Goal: Information Seeking & Learning: Learn about a topic

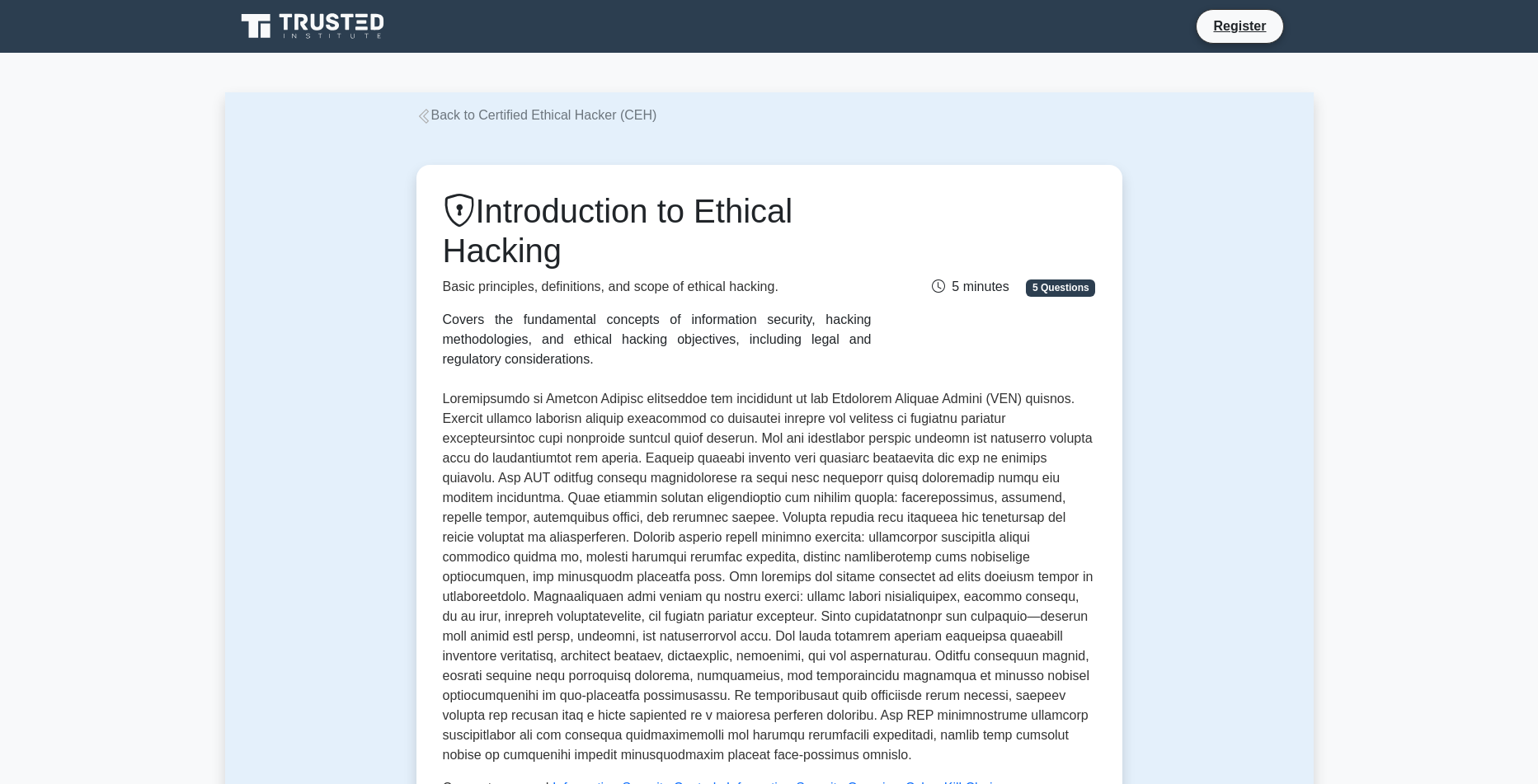
scroll to position [683, 0]
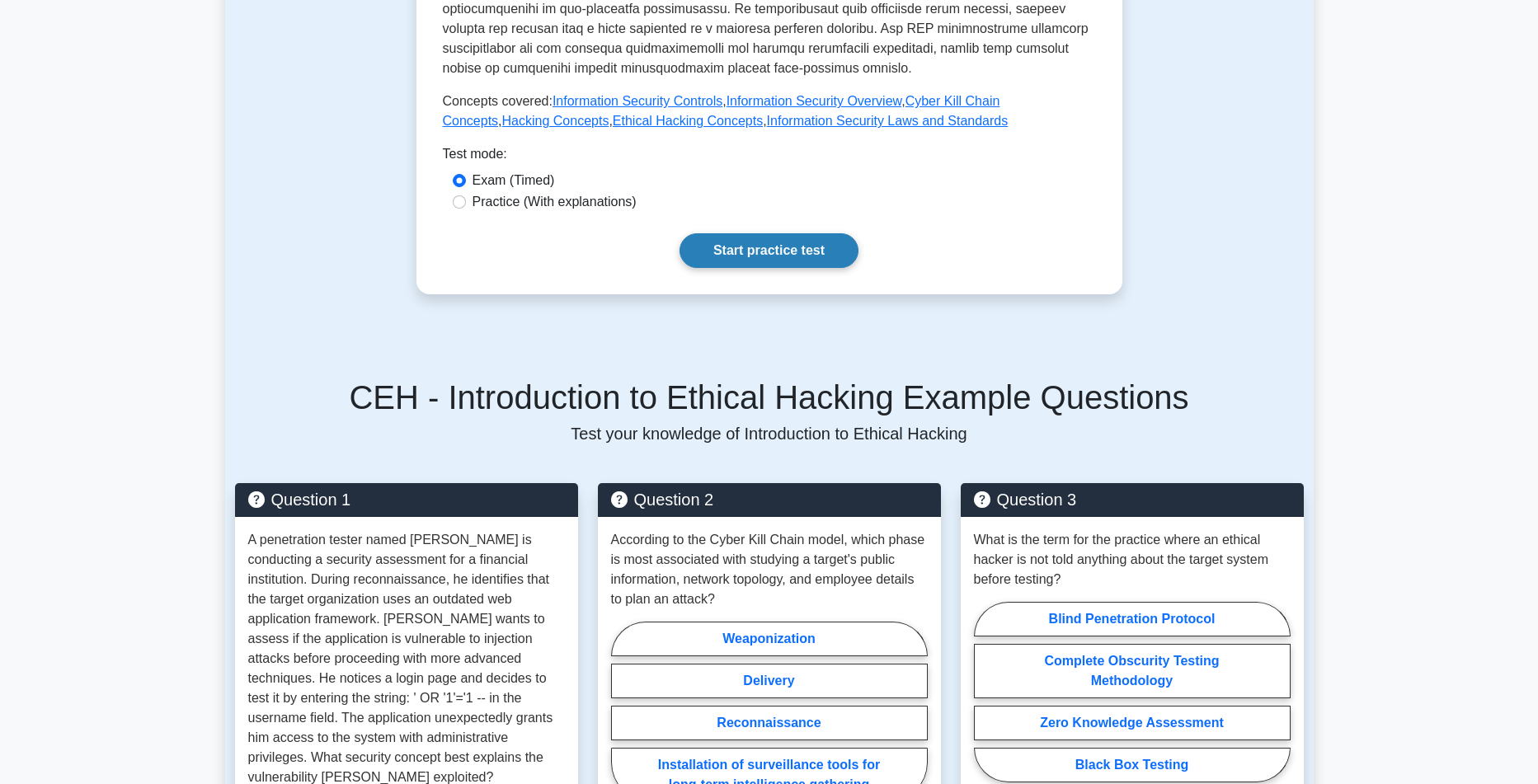
click at [766, 268] on link "Start practice test" at bounding box center [769, 250] width 179 height 35
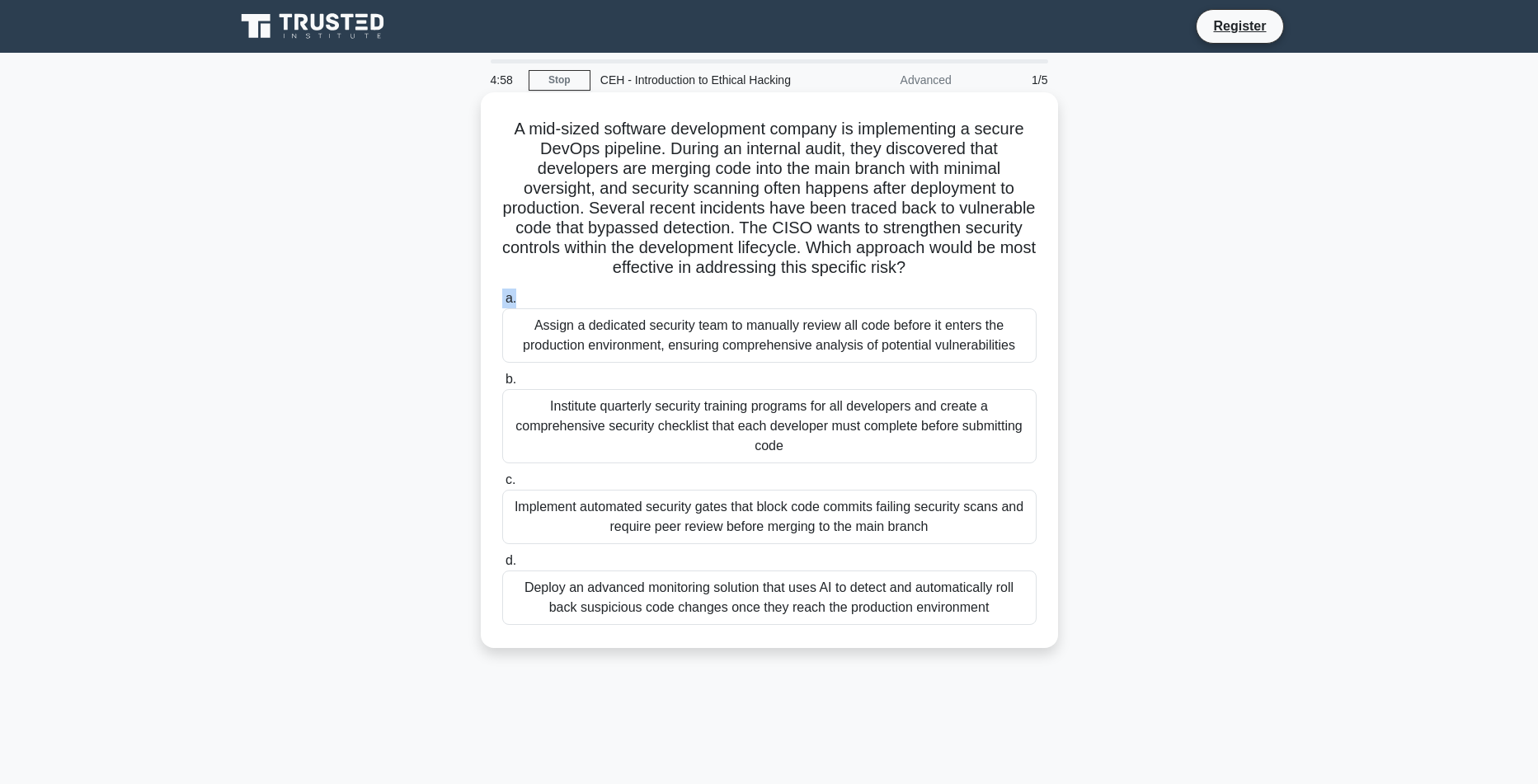
drag, startPoint x: 525, startPoint y: 131, endPoint x: 946, endPoint y: 311, distance: 457.9
click at [946, 311] on div "A mid-sized software development company is implementing a secure DevOps pipeli…" at bounding box center [769, 371] width 564 height 543
drag, startPoint x: 848, startPoint y: 295, endPoint x: 839, endPoint y: 292, distance: 9.5
click at [844, 278] on h5 "A mid-sized software development company is implementing a secure DevOps pipeli…" at bounding box center [769, 198] width 538 height 160
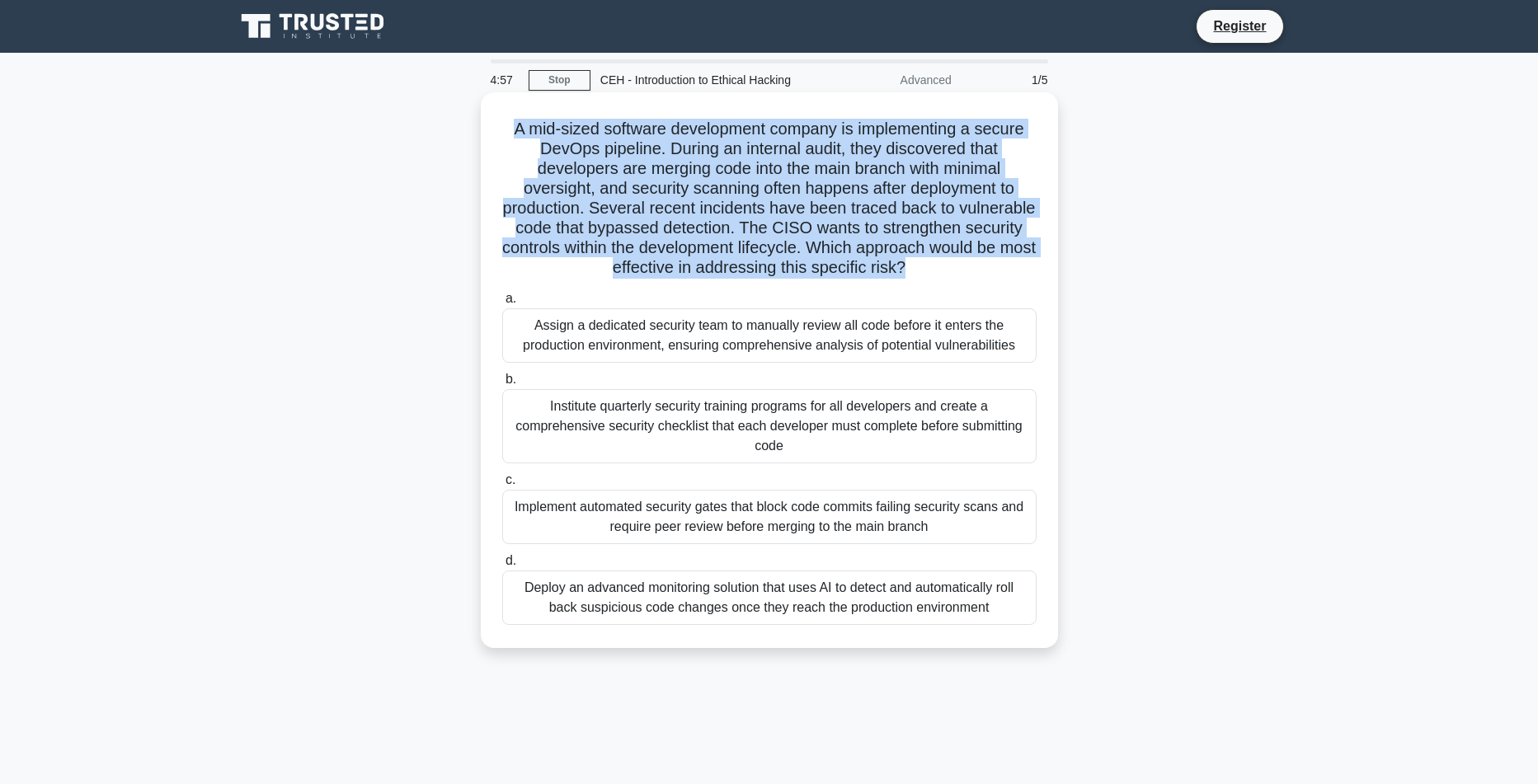
drag, startPoint x: 660, startPoint y: 220, endPoint x: 507, endPoint y: 129, distance: 178.0
click at [507, 129] on h5 "A mid-sized software development company is implementing a secure DevOps pipeli…" at bounding box center [769, 198] width 538 height 160
drag, startPoint x: 718, startPoint y: 242, endPoint x: 662, endPoint y: 220, distance: 60.2
click at [779, 278] on h5 "A mid-sized software development company is implementing a secure DevOps pipeli…" at bounding box center [769, 198] width 538 height 160
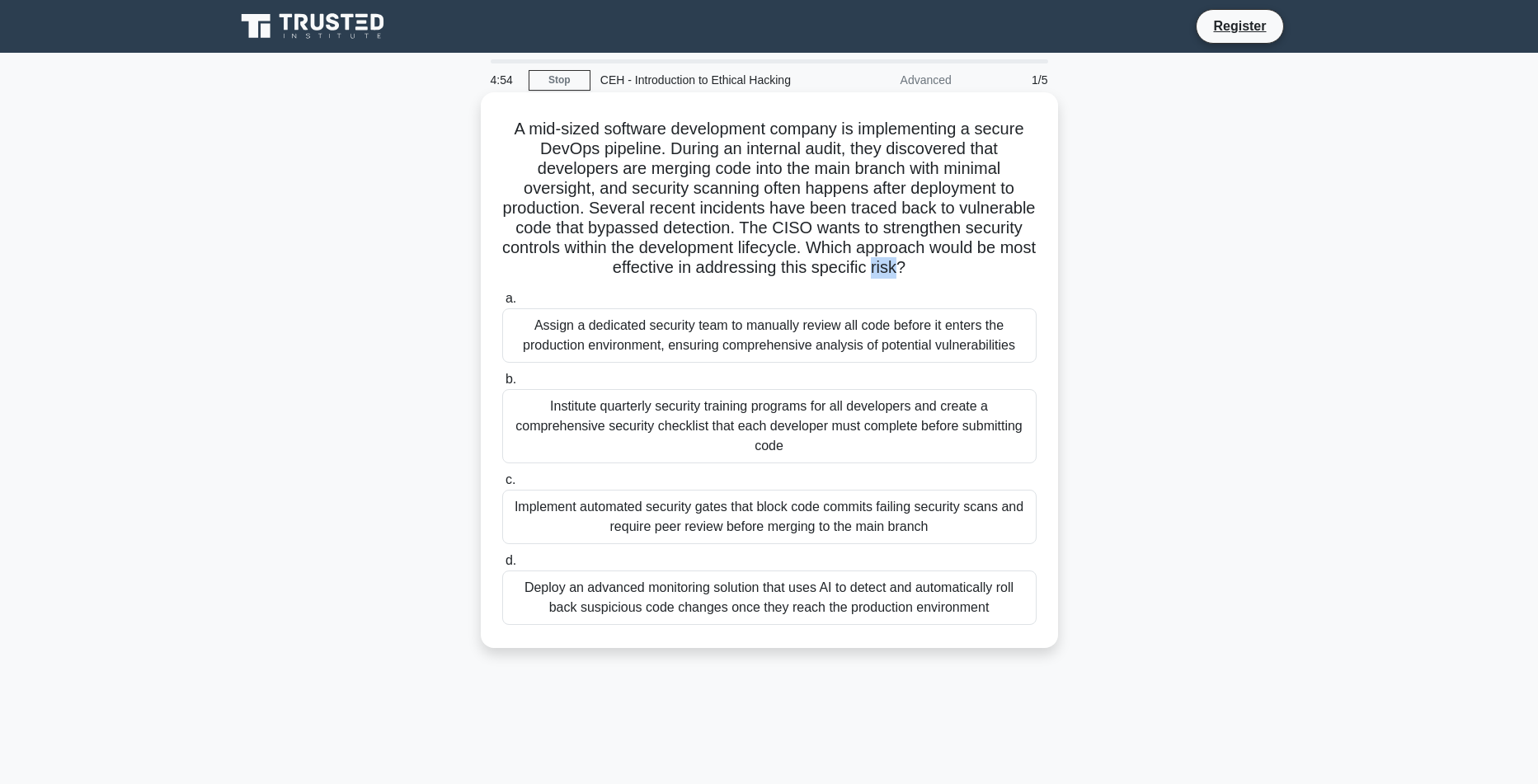
click at [779, 278] on h5 "A mid-sized software development company is implementing a secure DevOps pipeli…" at bounding box center [769, 198] width 538 height 160
click at [777, 278] on h5 "A mid-sized software development company is implementing a secure DevOps pipeli…" at bounding box center [769, 198] width 538 height 160
